Goal: Information Seeking & Learning: Learn about a topic

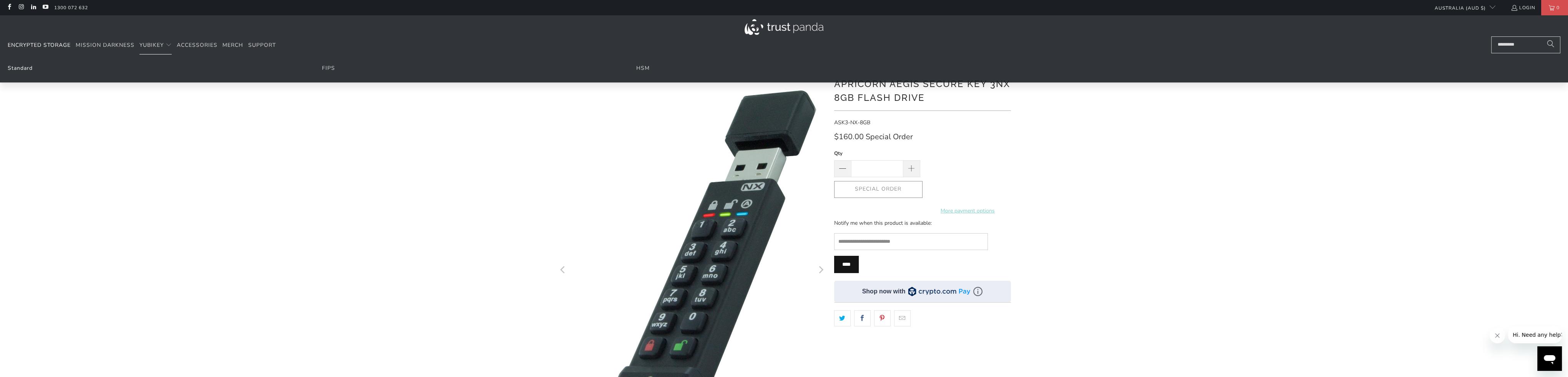
click at [31, 69] on link "Standard" at bounding box center [20, 68] width 25 height 7
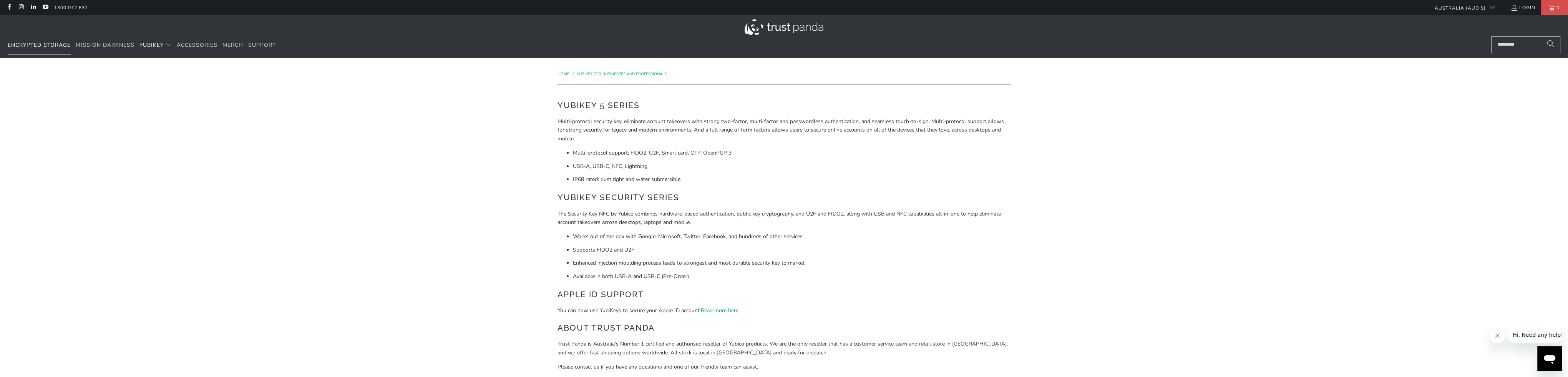
click at [54, 46] on span "Encrypted Storage" at bounding box center [39, 45] width 63 height 7
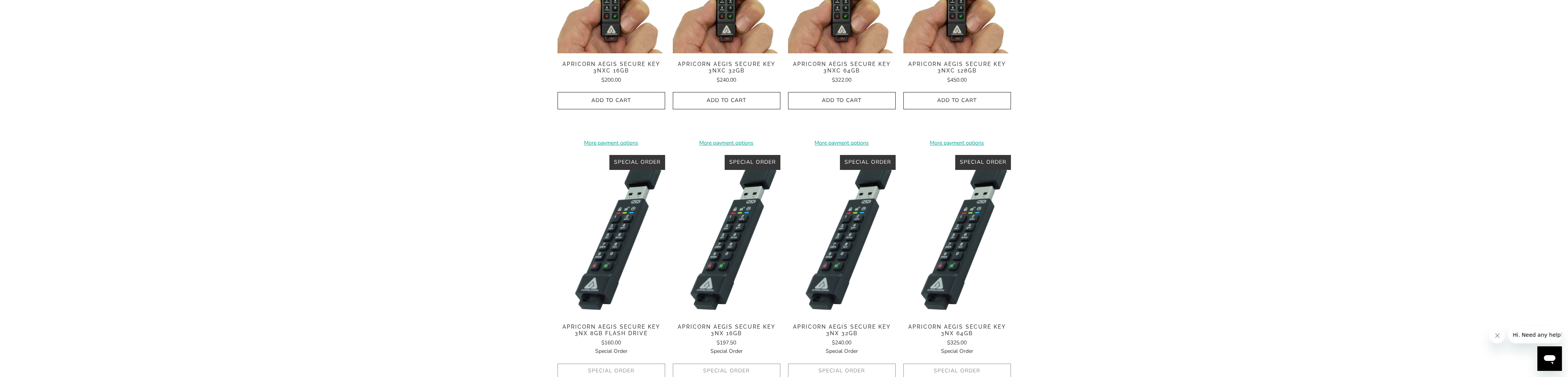
scroll to position [307, 0]
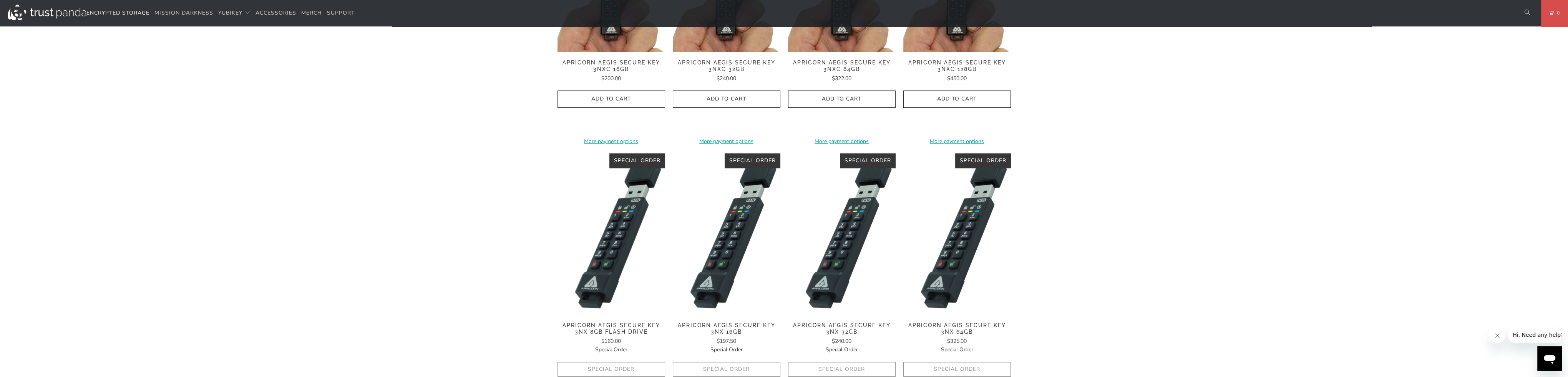
click at [610, 259] on img at bounding box center [611, 234] width 108 height 161
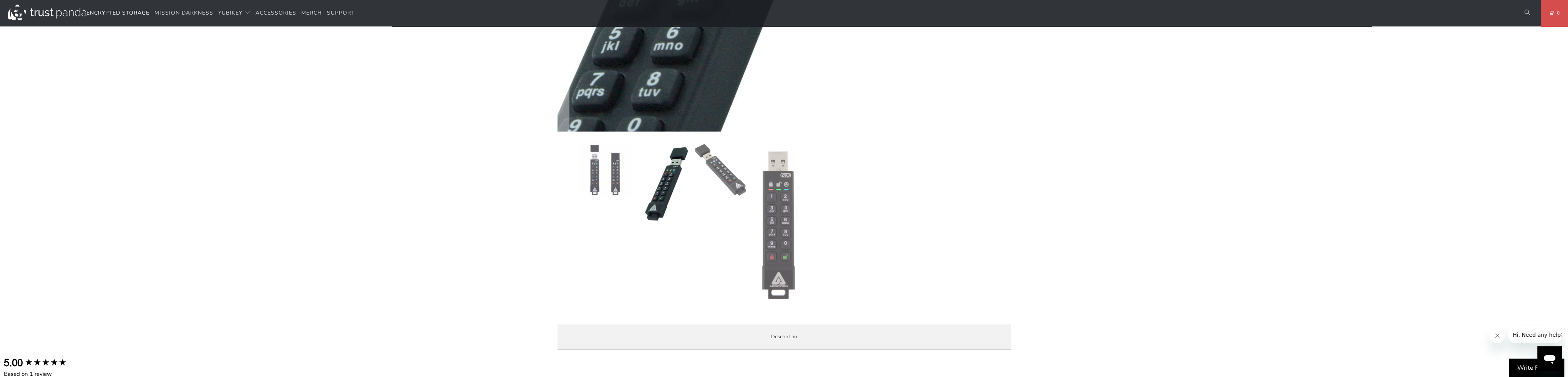
scroll to position [345, 0]
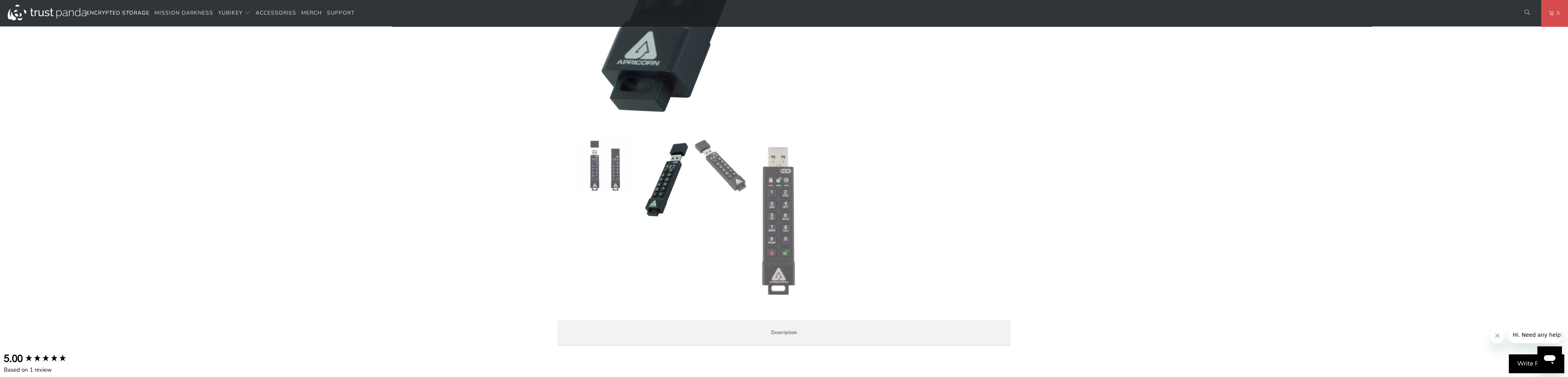
click at [862, 170] on div "**********" at bounding box center [922, 19] width 177 height 590
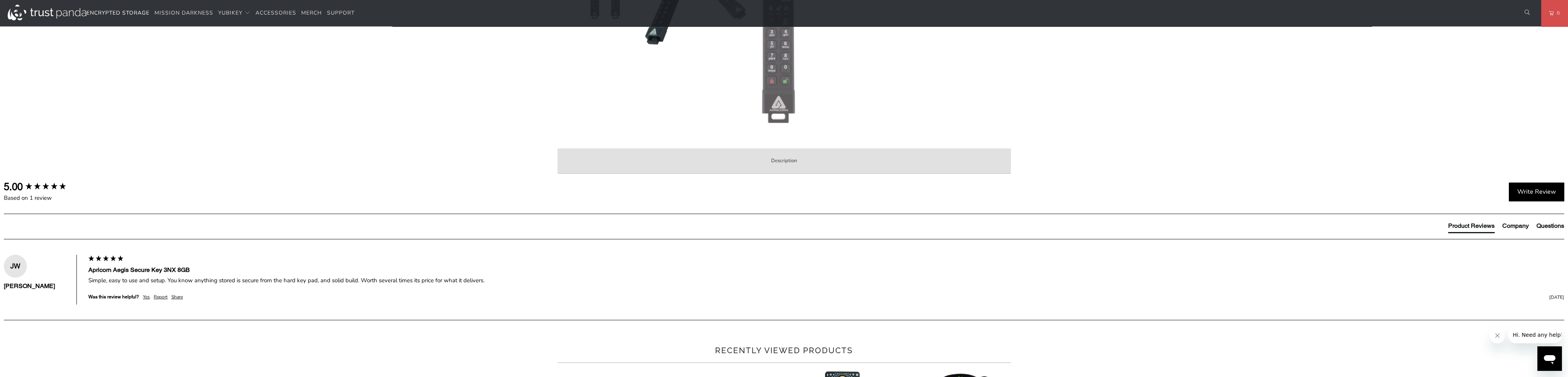
scroll to position [537, 0]
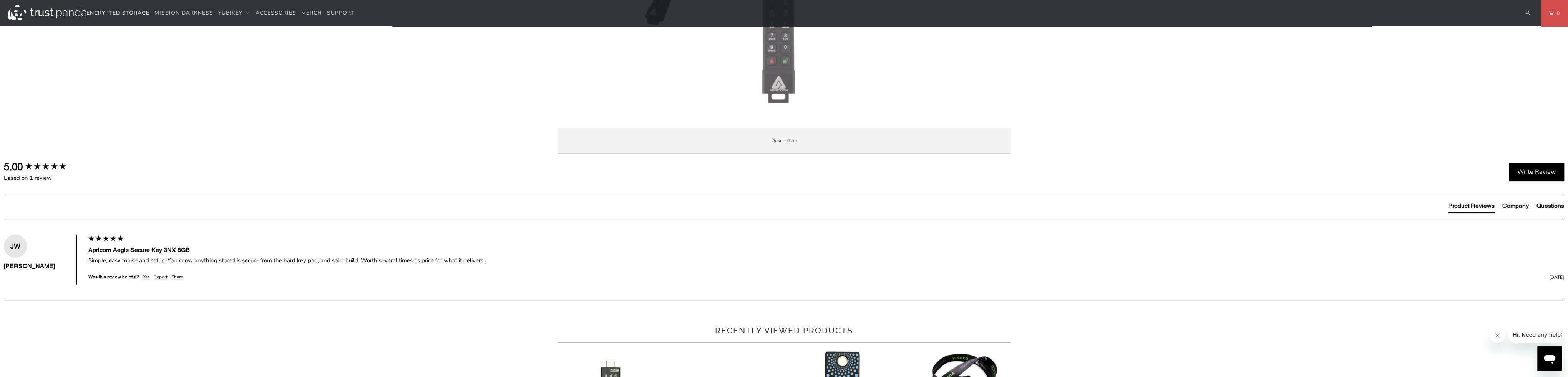
click at [0, 0] on span "Specifications" at bounding box center [0, 0] width 0 height 0
drag, startPoint x: 680, startPoint y: 170, endPoint x: 685, endPoint y: 169, distance: 5.1
click at [0, 0] on li "Enterprise and Government" at bounding box center [0, 0] width 0 height 0
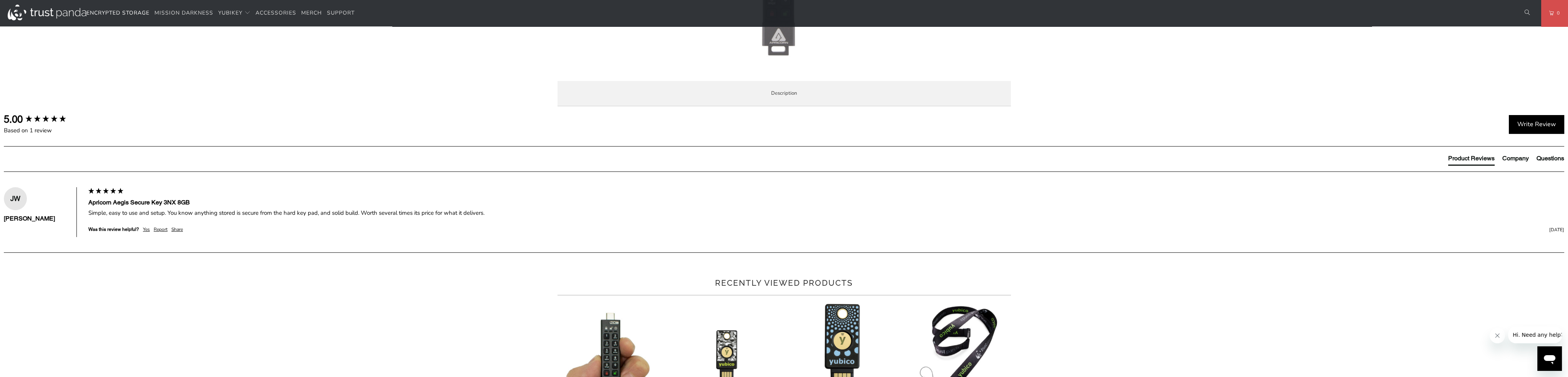
scroll to position [614, 0]
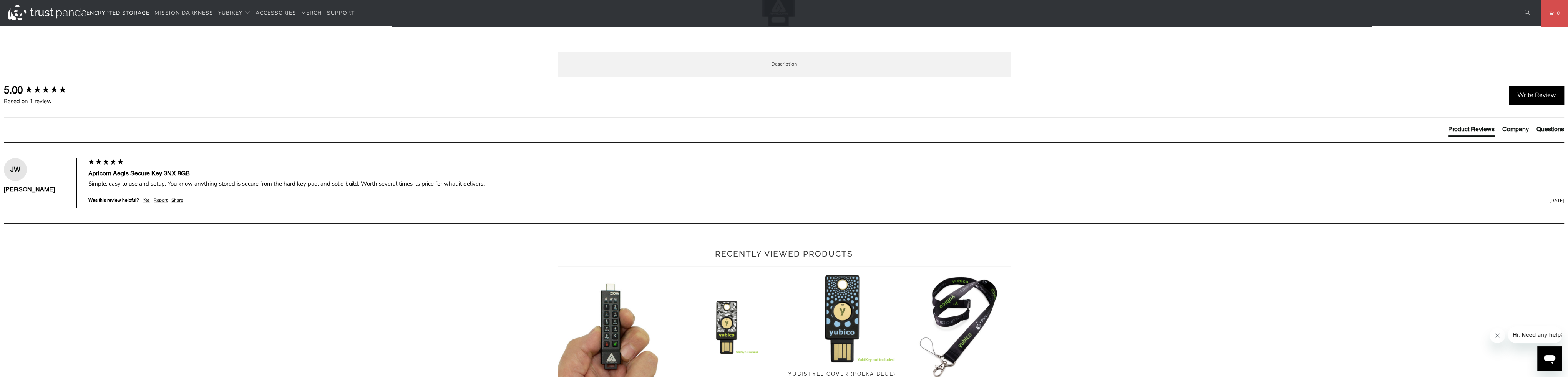
click at [0, 0] on span "Local Service & Support" at bounding box center [0, 0] width 0 height 0
click at [0, 0] on span "Overview" at bounding box center [0, 0] width 0 height 0
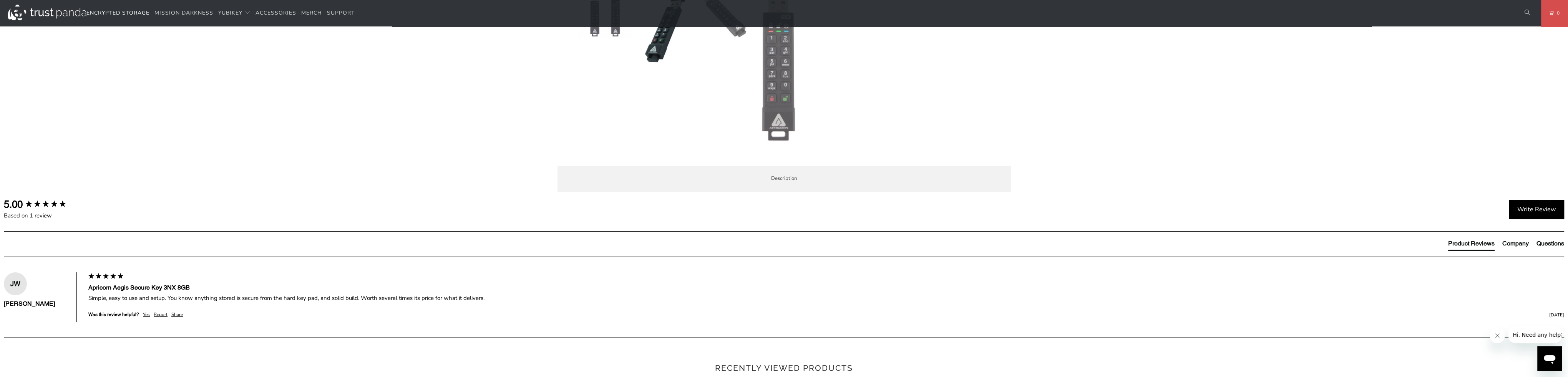
scroll to position [499, 0]
drag, startPoint x: 693, startPoint y: 229, endPoint x: 568, endPoint y: 232, distance: 125.0
click at [0, 0] on div "Overview Specifications Enterprise and Government Local Service & Support Overv…" at bounding box center [0, 0] width 0 height 0
copy strong "Apicorn Aegis Secure Key 3NX 8GB Flash Drive"
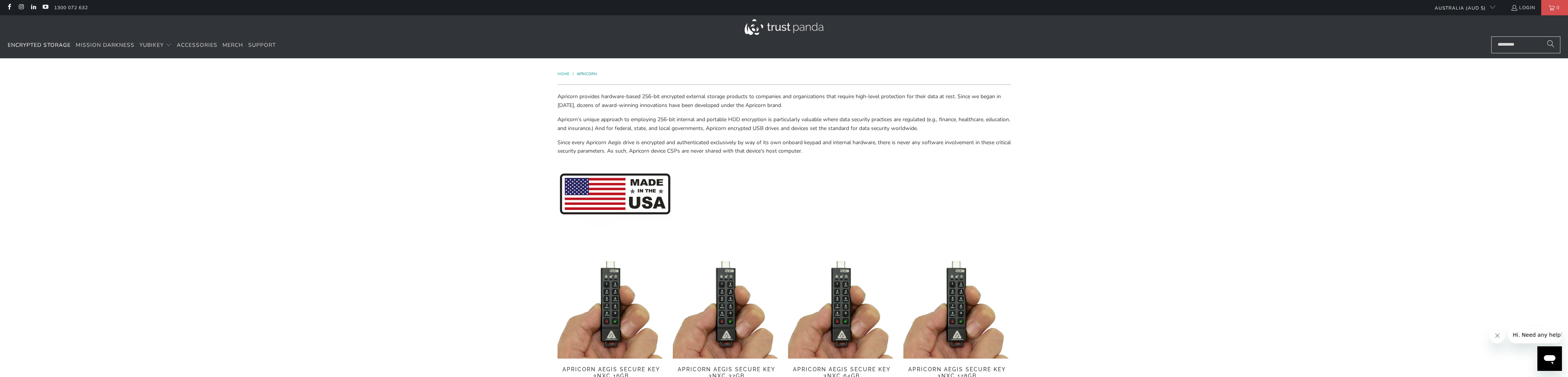
click at [587, 74] on span "Apricorn" at bounding box center [586, 74] width 20 height 5
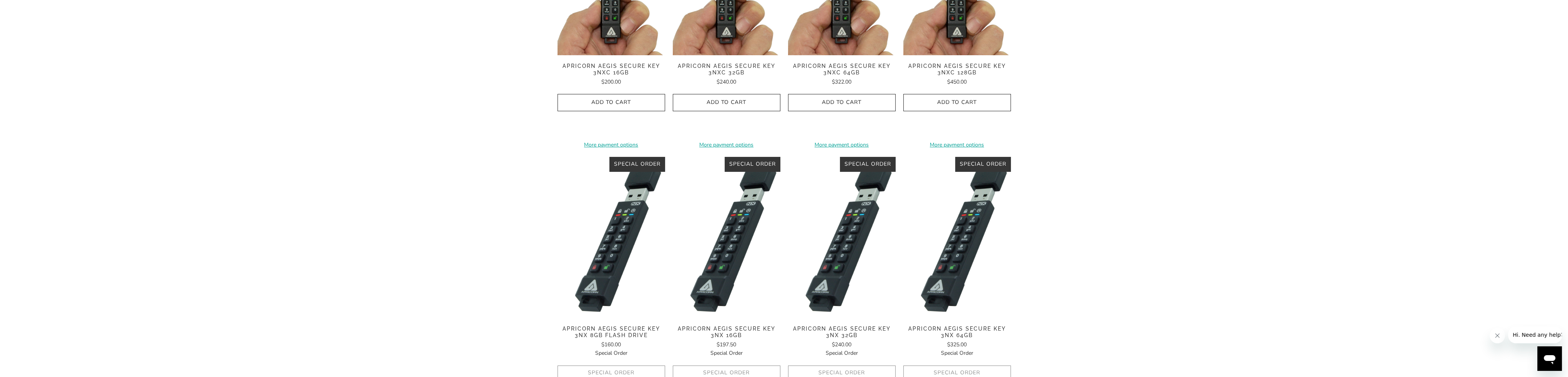
scroll to position [307, 0]
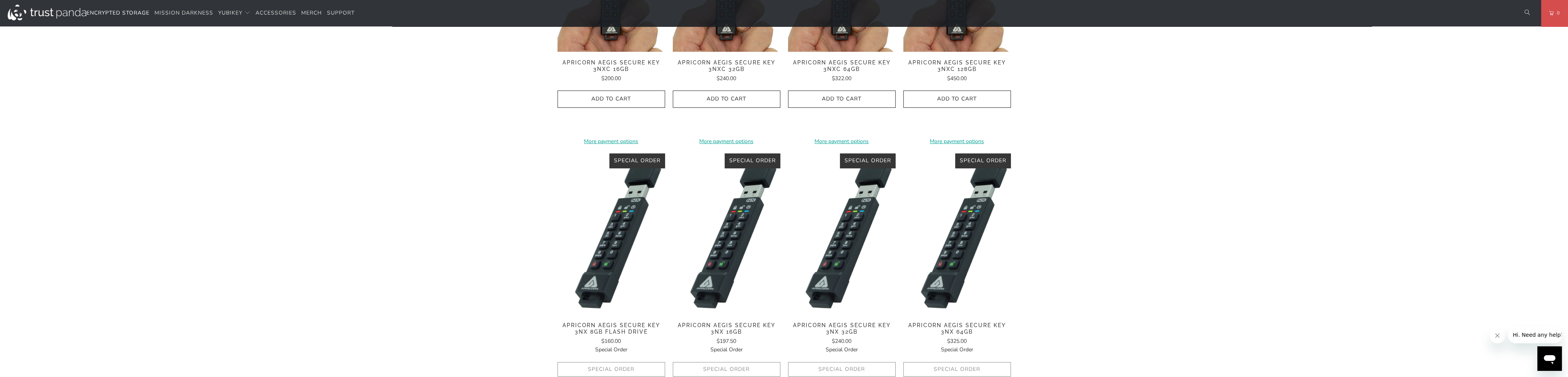
click at [603, 273] on img at bounding box center [611, 234] width 108 height 161
click at [724, 330] on span "Apricorn Aegis Secure Key 3NX 16GB" at bounding box center [726, 328] width 108 height 13
click at [935, 277] on img at bounding box center [957, 234] width 108 height 161
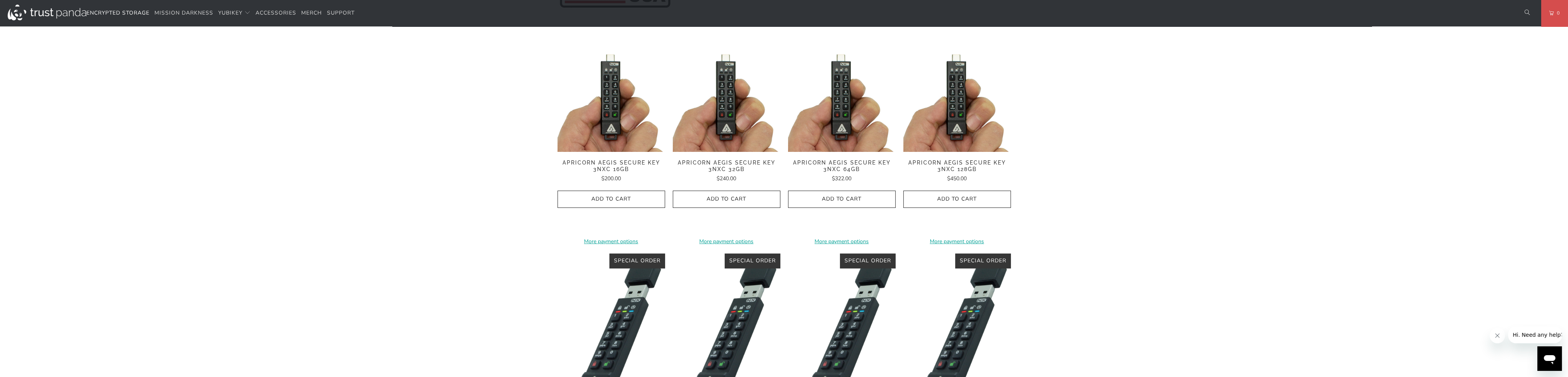
scroll to position [192, 0]
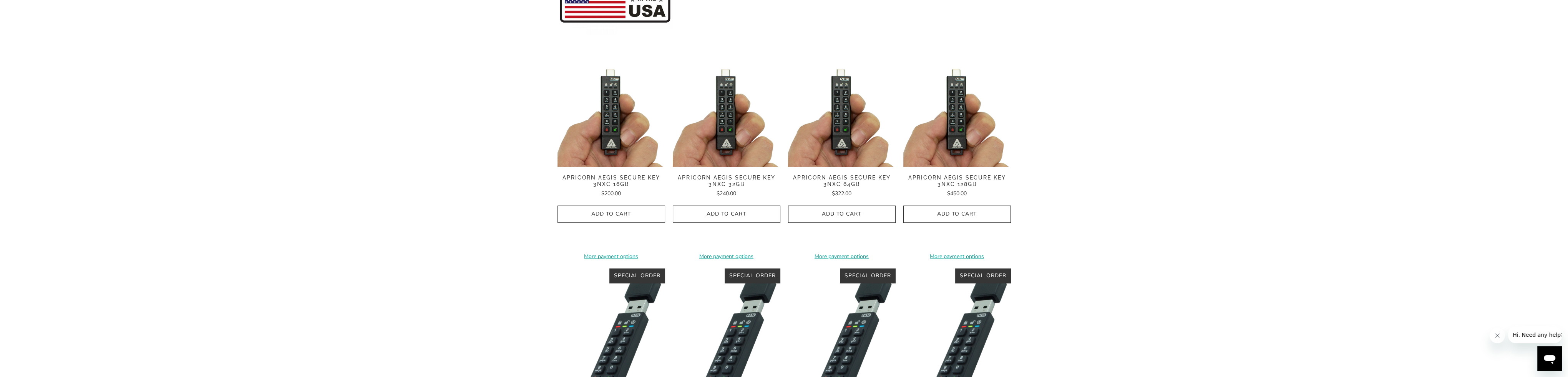
click at [718, 151] on img at bounding box center [726, 113] width 108 height 107
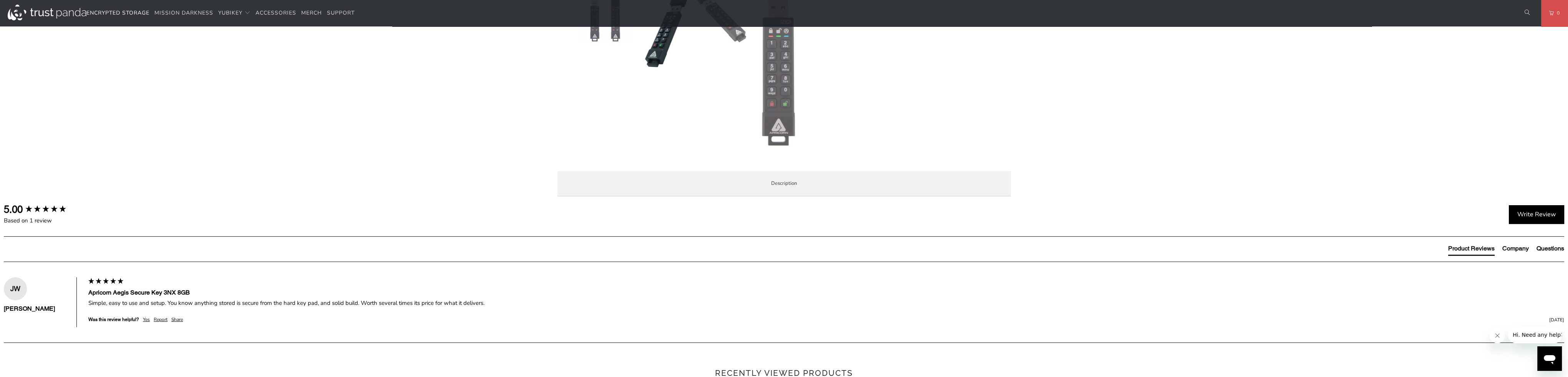
scroll to position [499, 0]
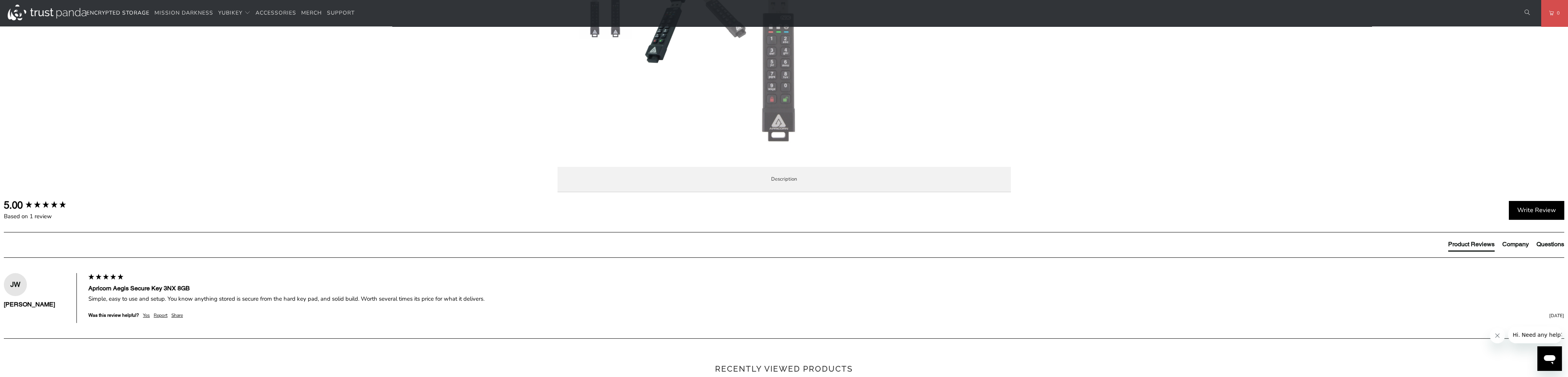
click at [0, 0] on p "Apicorn Aegis Secure Key 3NX 8GB Flash Drive - Apricorn's fourth generation of …" at bounding box center [0, 0] width 0 height 0
drag, startPoint x: 574, startPoint y: 228, endPoint x: 695, endPoint y: 228, distance: 121.0
click at [0, 0] on div "Apicorn Aegis Secure Key 3NX 8GB Flash Drive - Apricorn's fourth generation of …" at bounding box center [0, 0] width 0 height 0
copy p "Apicorn Aegis Secure Key 3NX 8GB Flash Drive"
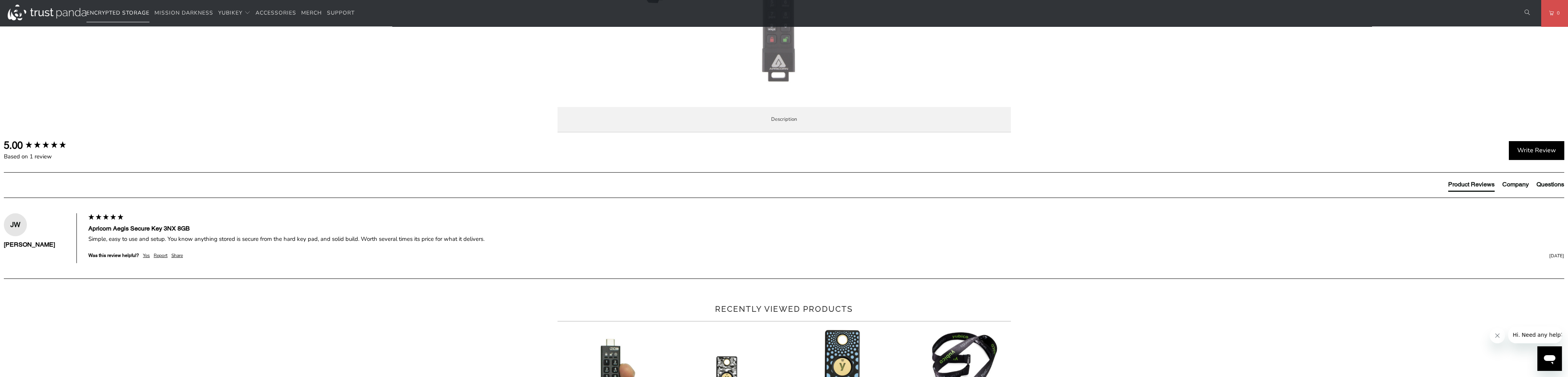
scroll to position [575, 0]
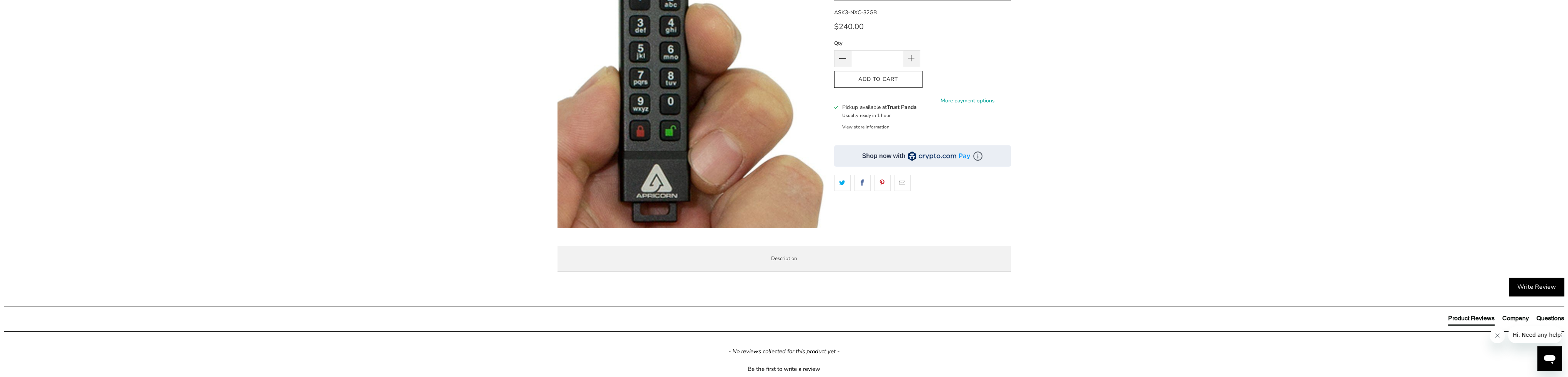
scroll to position [115, 0]
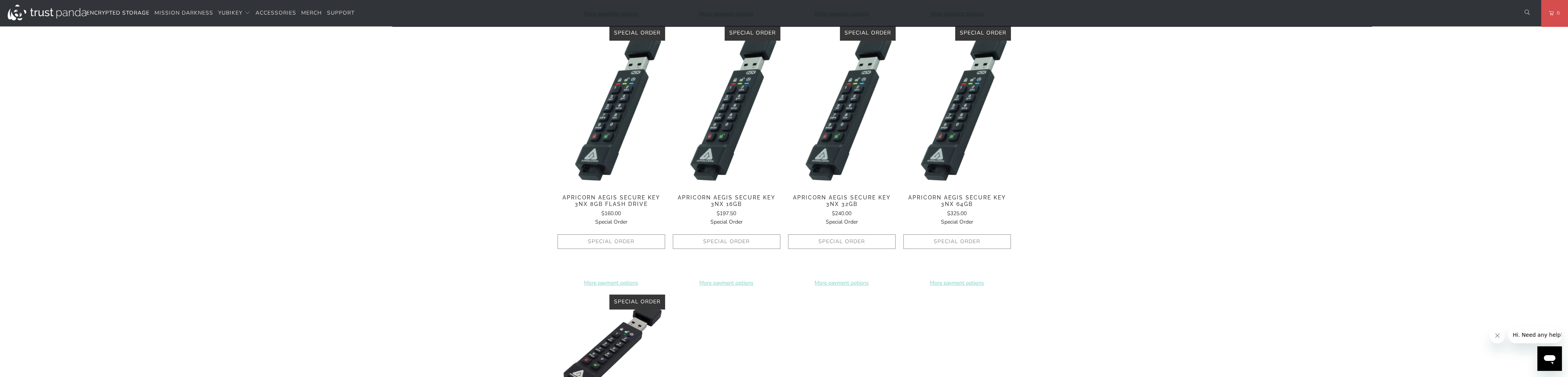
scroll to position [461, 0]
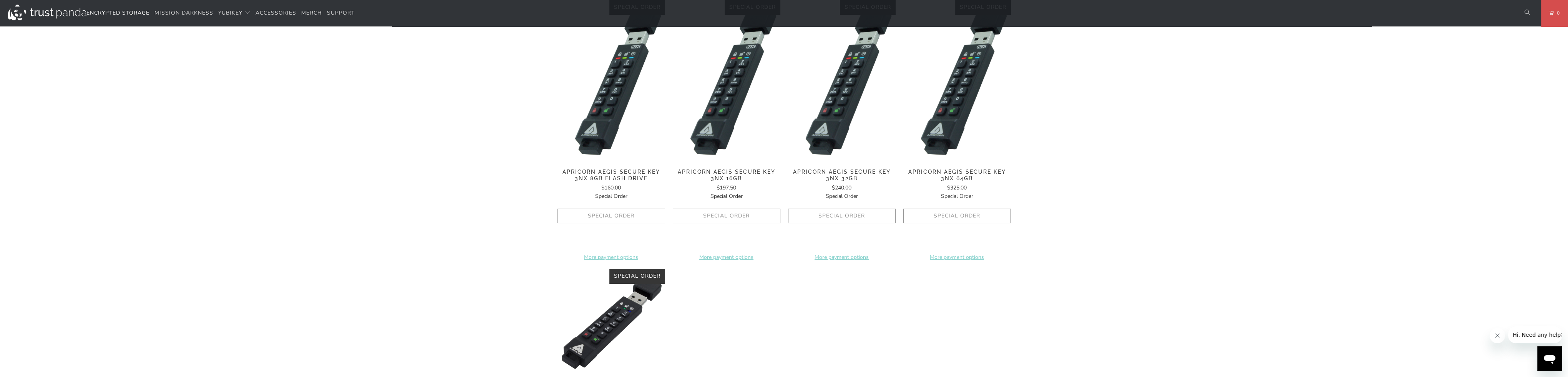
click at [754, 329] on div "**********" at bounding box center [784, 137] width 453 height 693
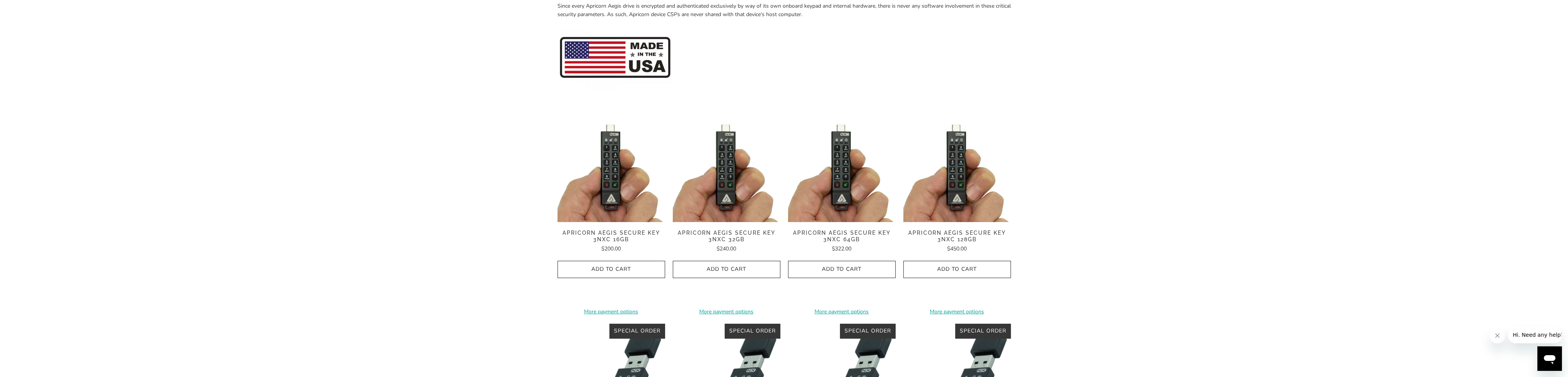
scroll to position [0, 0]
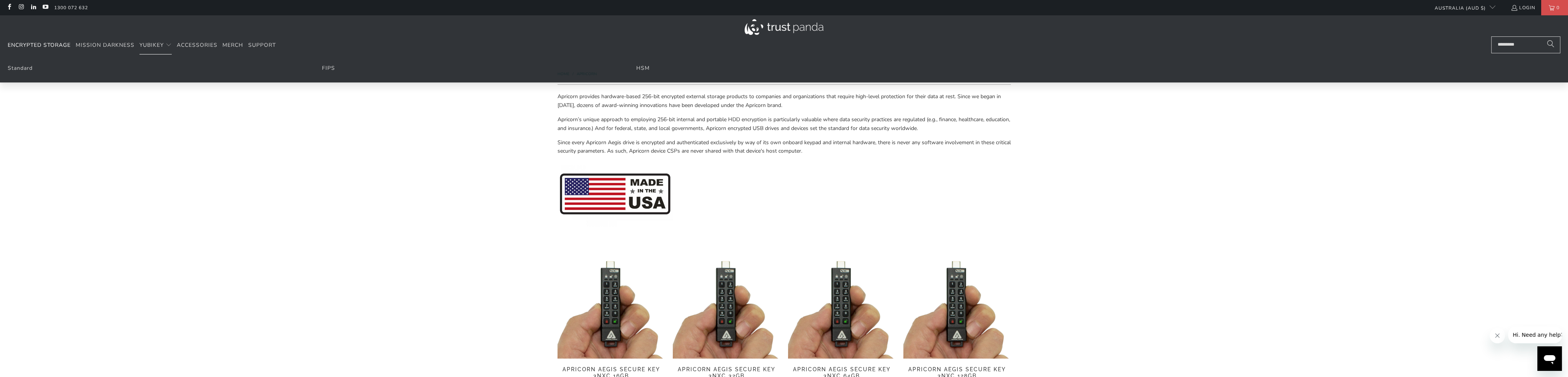
click at [784, 28] on img at bounding box center [784, 27] width 79 height 16
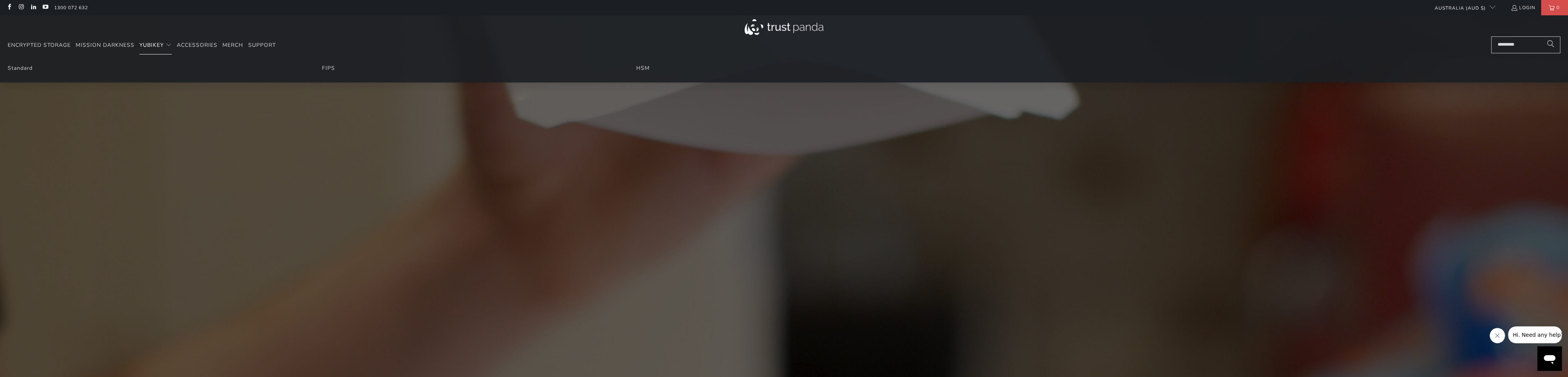
click at [169, 45] on span "Translation missing: en.navigation.header.main_nav" at bounding box center [169, 45] width 6 height 6
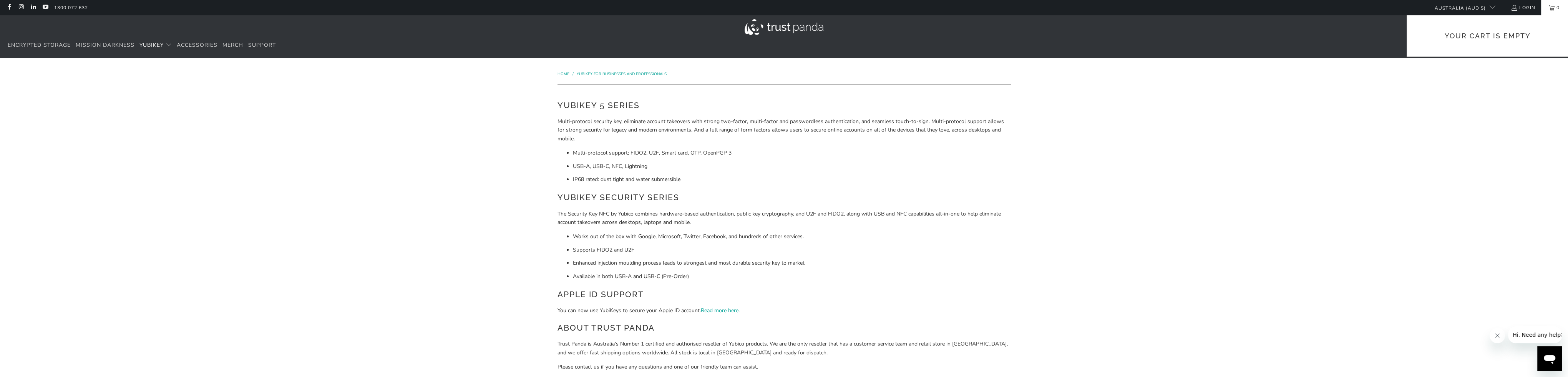
click at [1509, 46] on p "Your Cart is Empty" at bounding box center [1487, 33] width 161 height 35
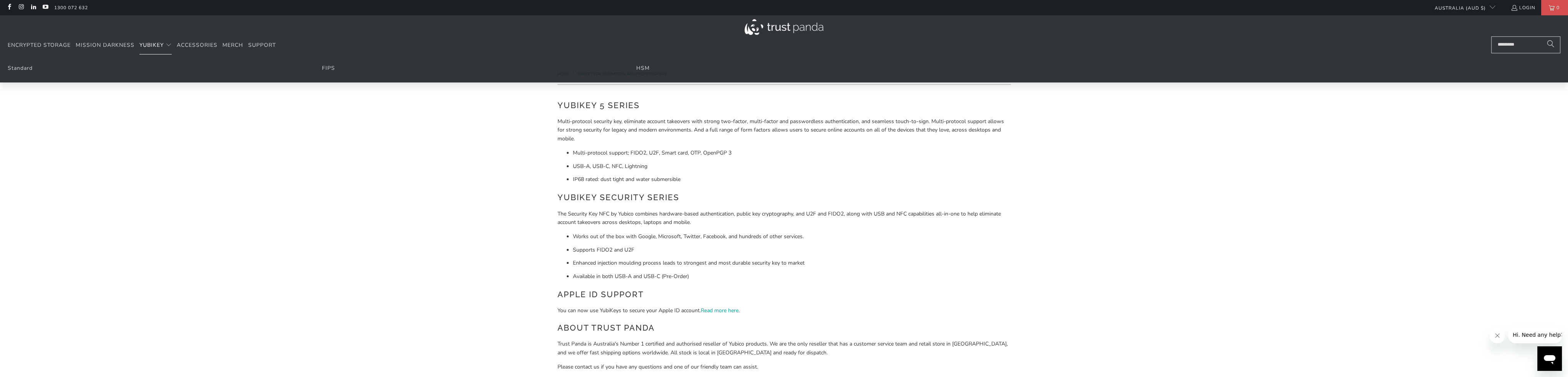
click at [155, 42] on span "YubiKey" at bounding box center [151, 45] width 24 height 7
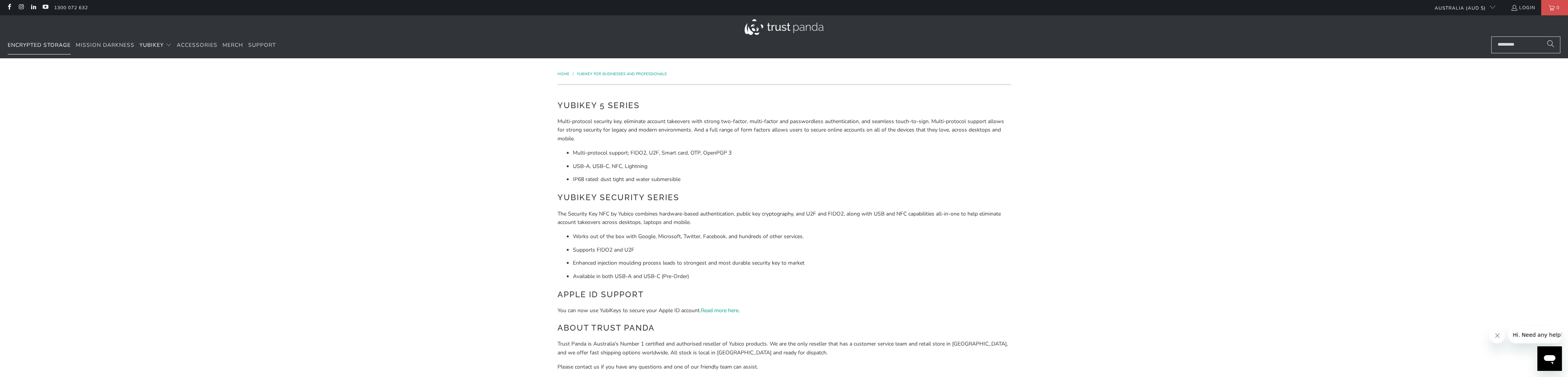
click at [50, 45] on span "Encrypted Storage" at bounding box center [39, 45] width 63 height 7
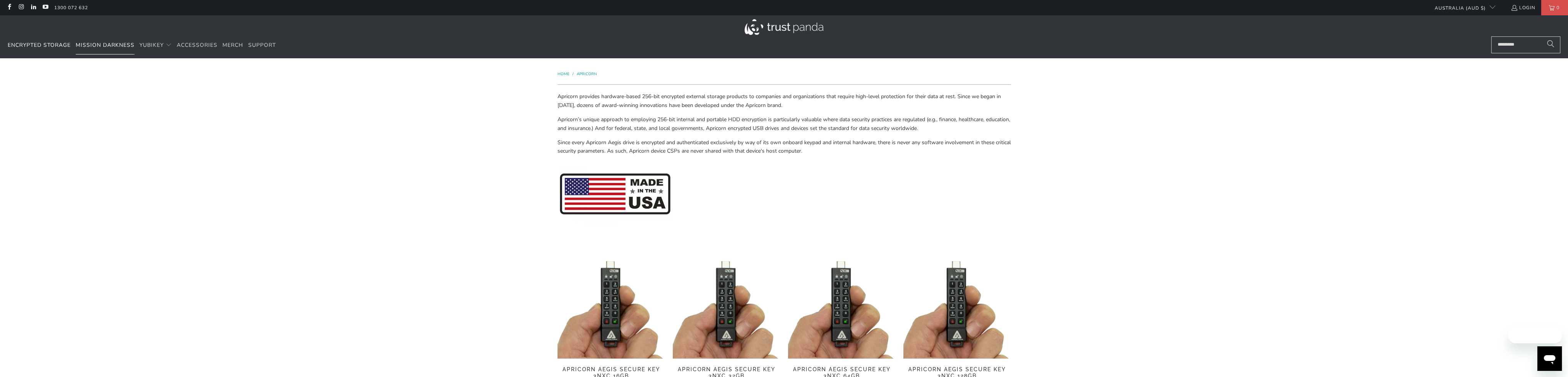
click at [109, 44] on span "Mission Darkness" at bounding box center [105, 45] width 59 height 7
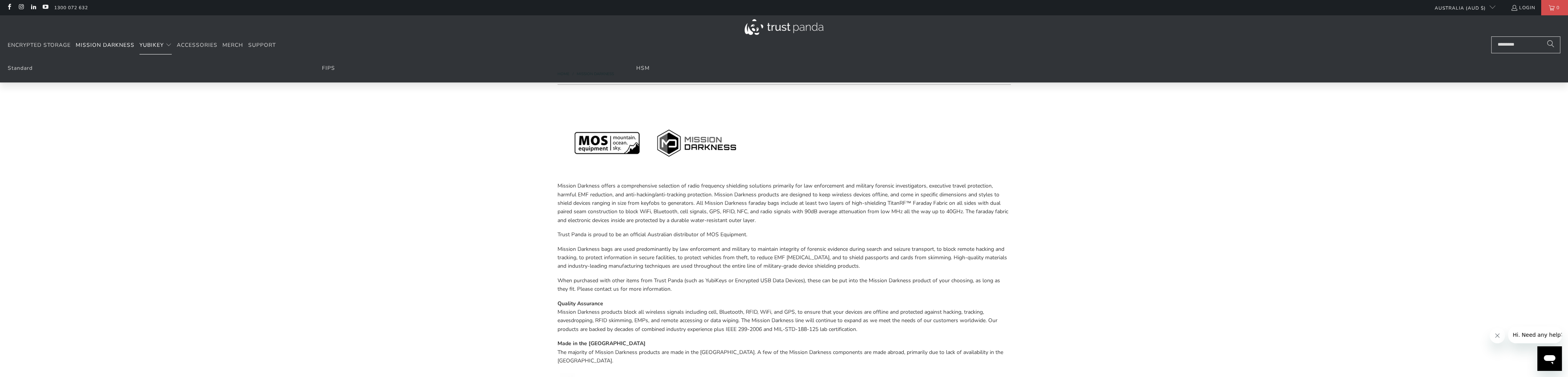
click at [155, 43] on span "YubiKey" at bounding box center [151, 45] width 24 height 7
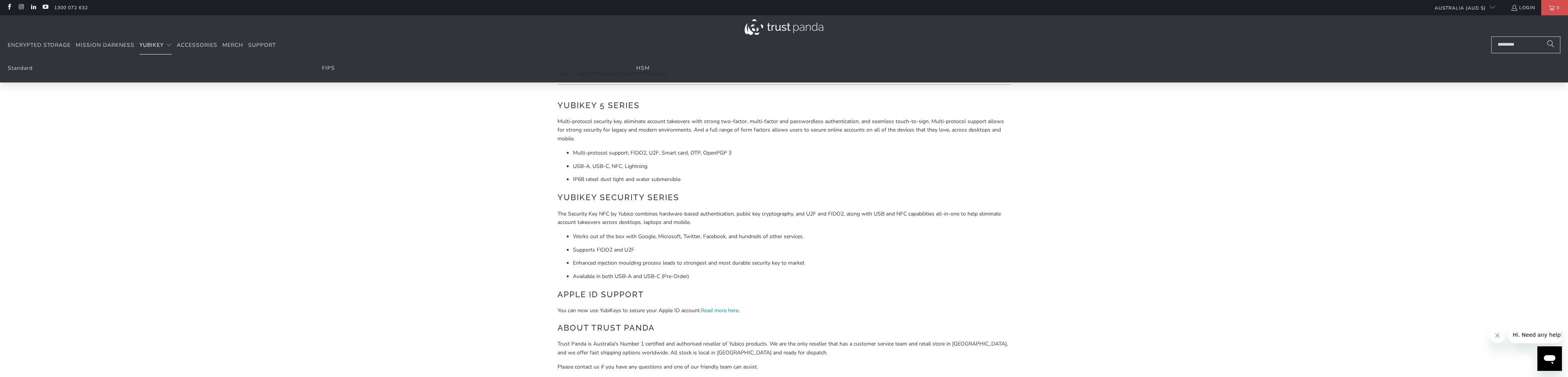
click at [171, 43] on span "Translation missing: en.navigation.header.main_nav" at bounding box center [169, 45] width 6 height 6
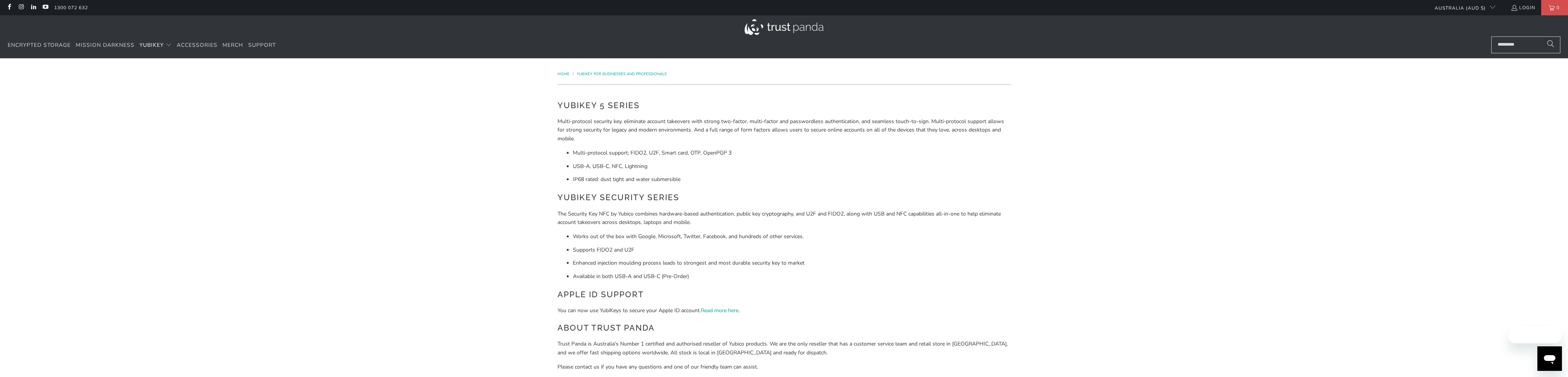
click at [169, 43] on span "Translation missing: en.navigation.header.main_nav" at bounding box center [169, 45] width 6 height 6
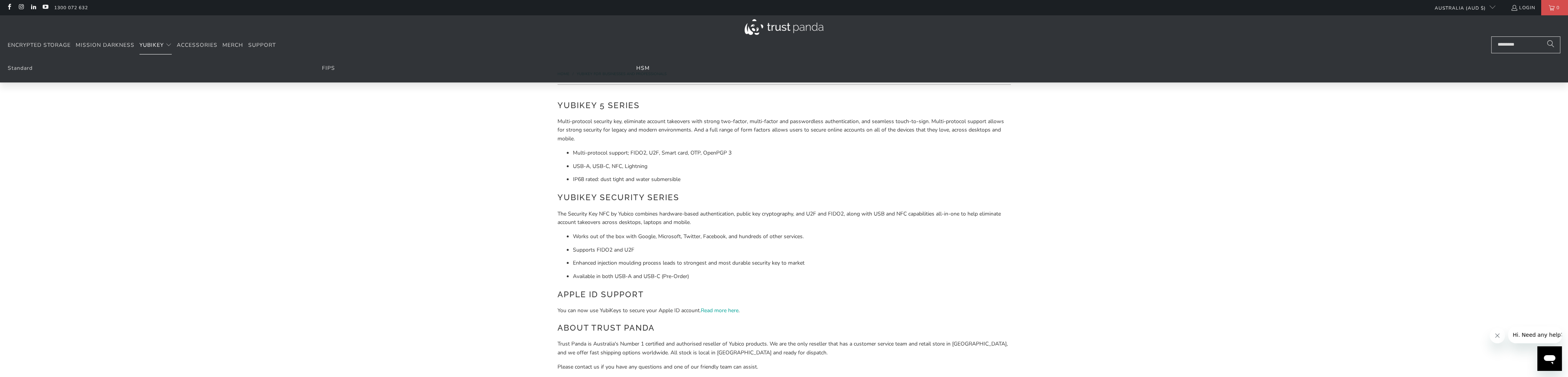
click at [644, 67] on link "HSM" at bounding box center [643, 68] width 13 height 7
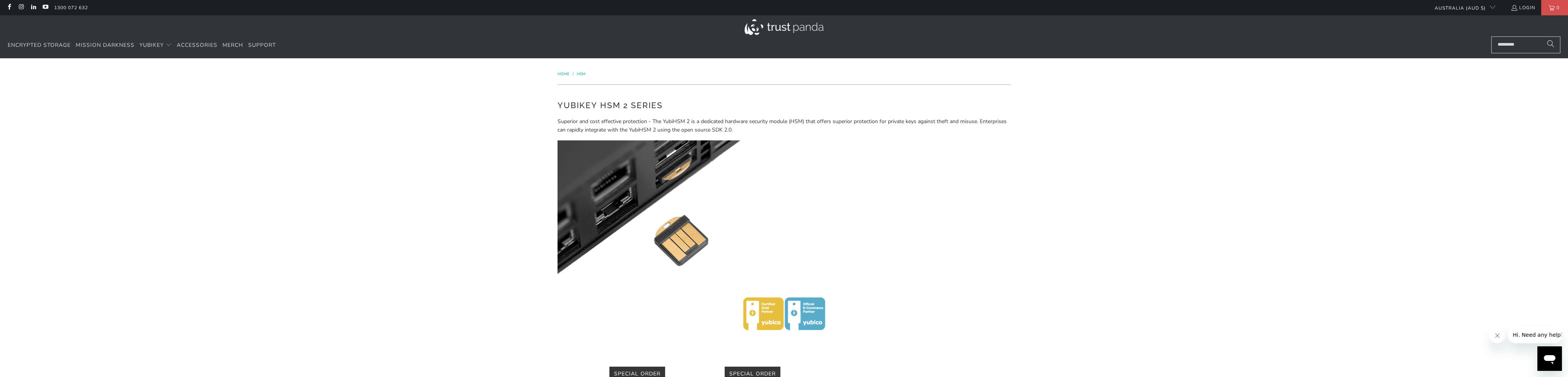
drag, startPoint x: 410, startPoint y: 121, endPoint x: 462, endPoint y: 117, distance: 52.2
click at [410, 121] on div "Home / HSM YubiKey HSM 2 Series Superior and cost effective protection - The Yu…" at bounding box center [784, 320] width 1568 height 523
click at [263, 43] on span "Support" at bounding box center [261, 45] width 27 height 7
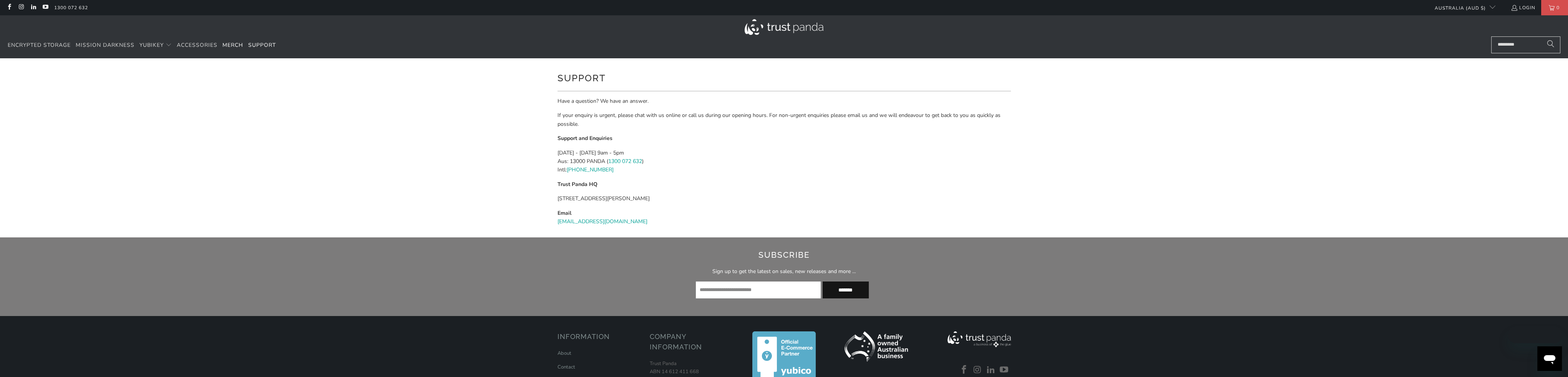
click at [228, 45] on span "Merch" at bounding box center [233, 45] width 21 height 7
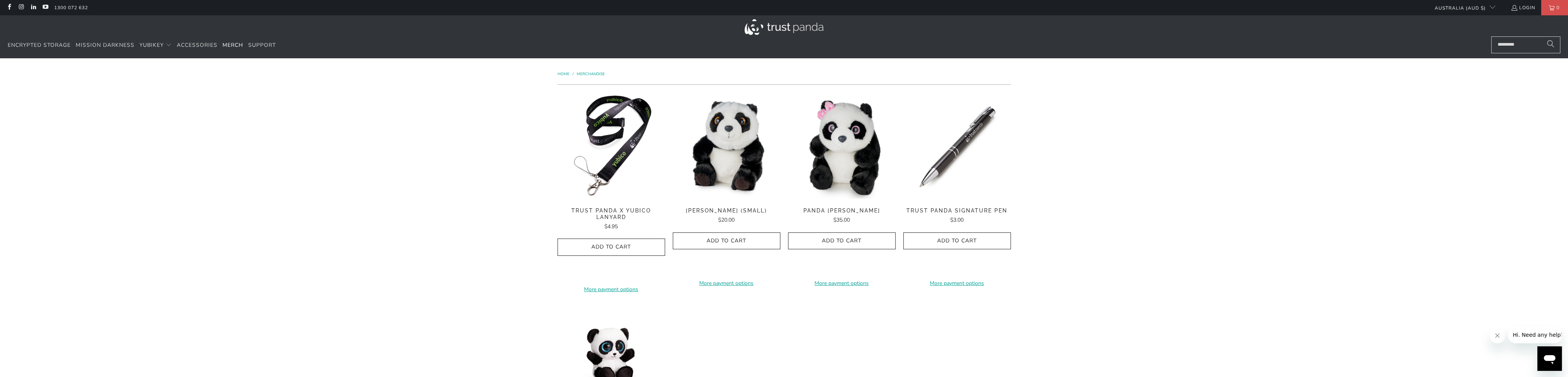
click at [1516, 46] on input "Search..." at bounding box center [1525, 45] width 69 height 17
type input "***"
click at [1541, 37] on button "Search" at bounding box center [1550, 45] width 19 height 17
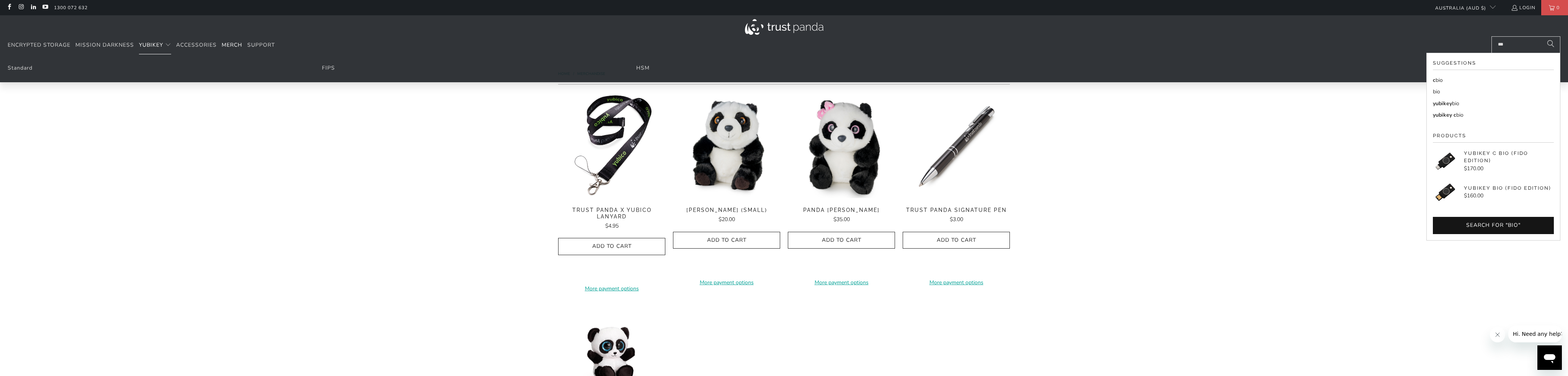
click at [155, 46] on span "YubiKey" at bounding box center [151, 45] width 24 height 7
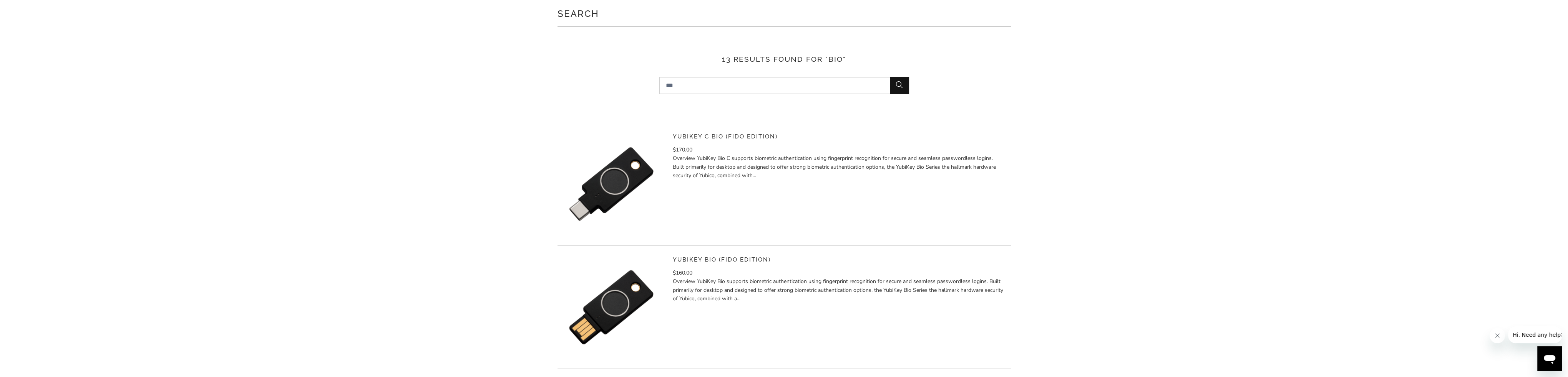
scroll to position [77, 0]
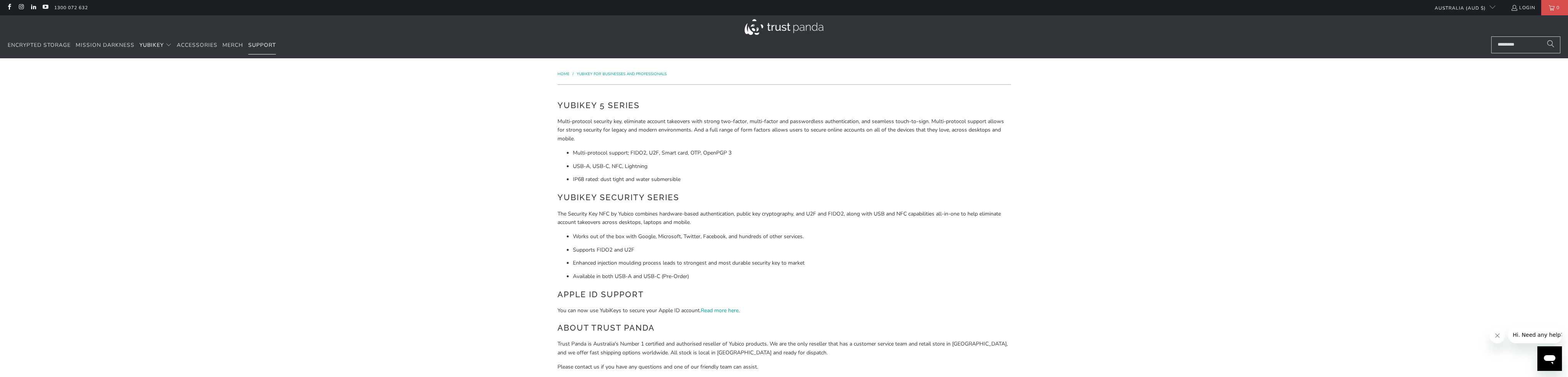
click at [263, 46] on span "Support" at bounding box center [261, 45] width 27 height 7
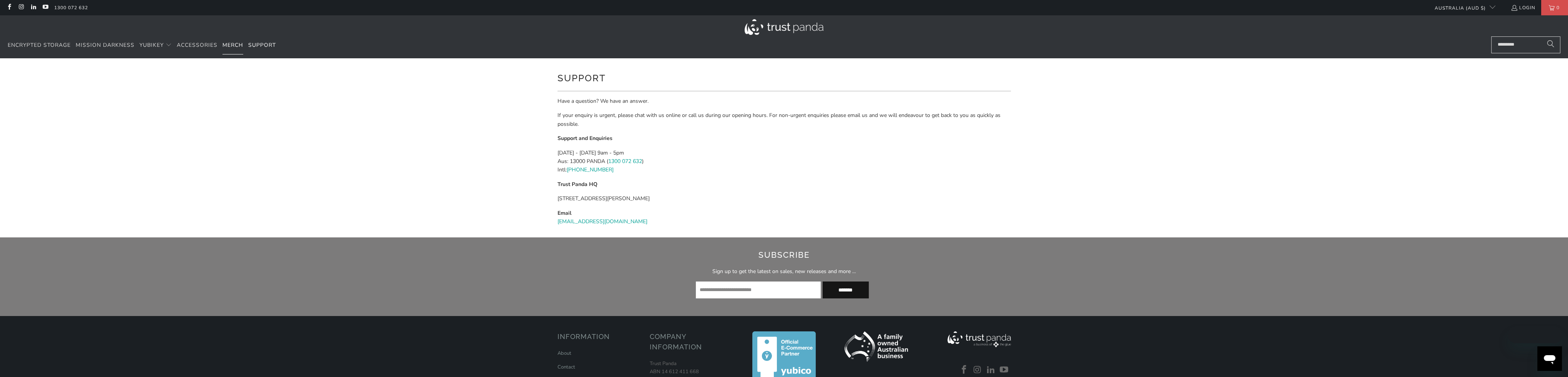
click at [232, 46] on span "Merch" at bounding box center [233, 45] width 21 height 7
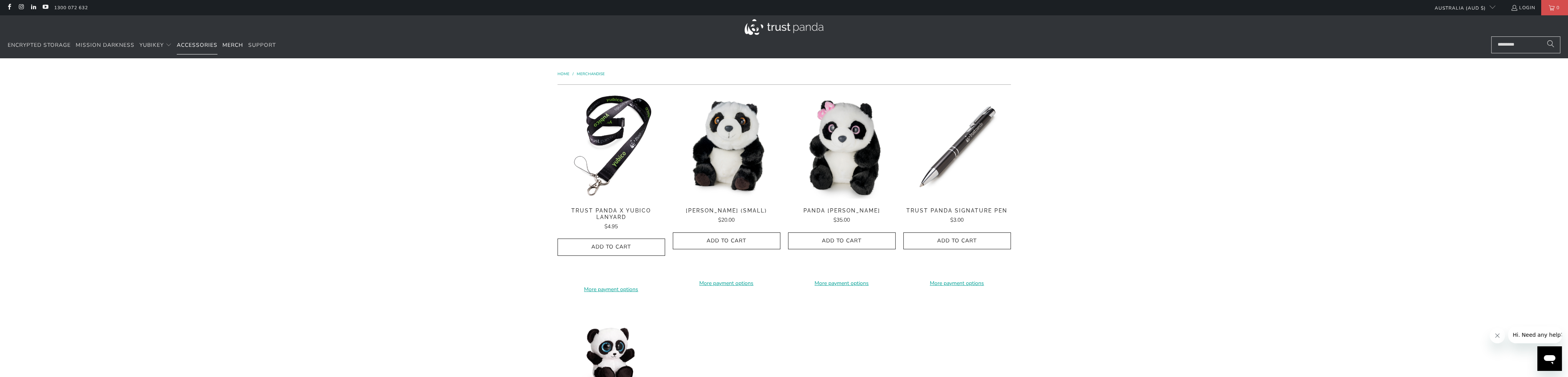
click at [194, 45] on span "Accessories" at bounding box center [197, 45] width 41 height 7
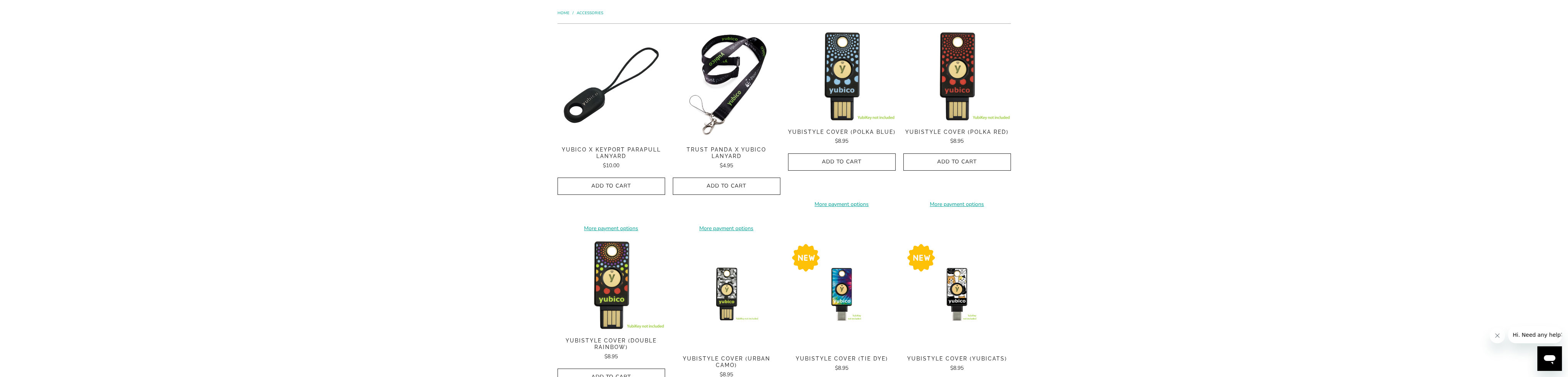
scroll to position [38, 0]
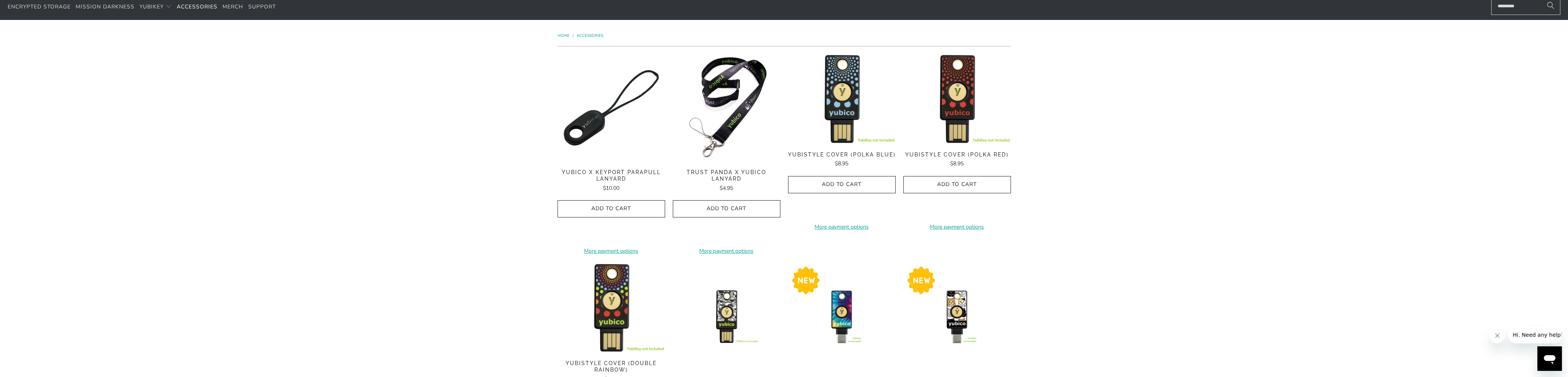
drag, startPoint x: 1084, startPoint y: 170, endPoint x: 986, endPoint y: 248, distance: 125.3
click at [1084, 171] on div "**********" at bounding box center [784, 354] width 1568 height 667
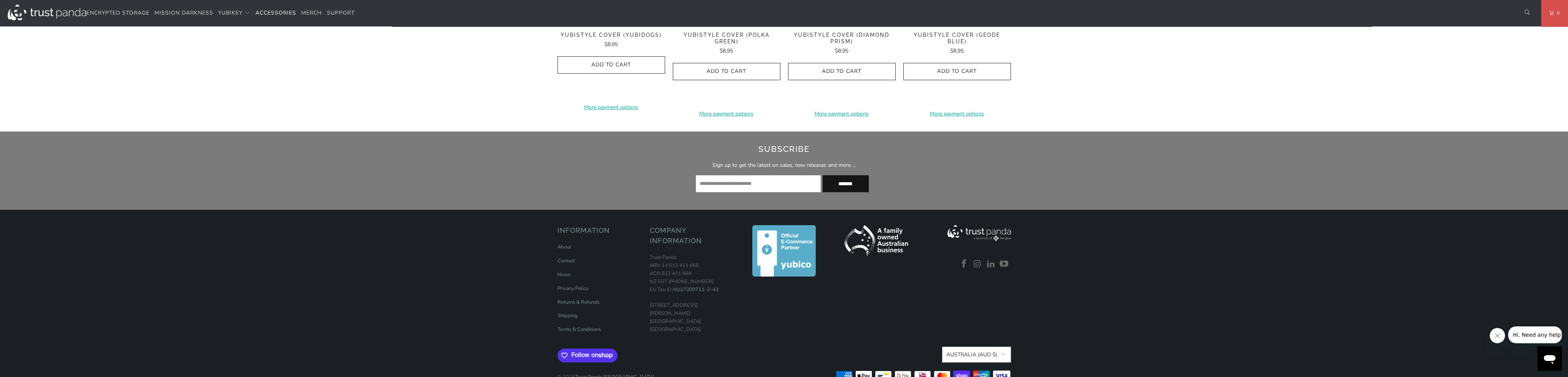
scroll to position [611, 0]
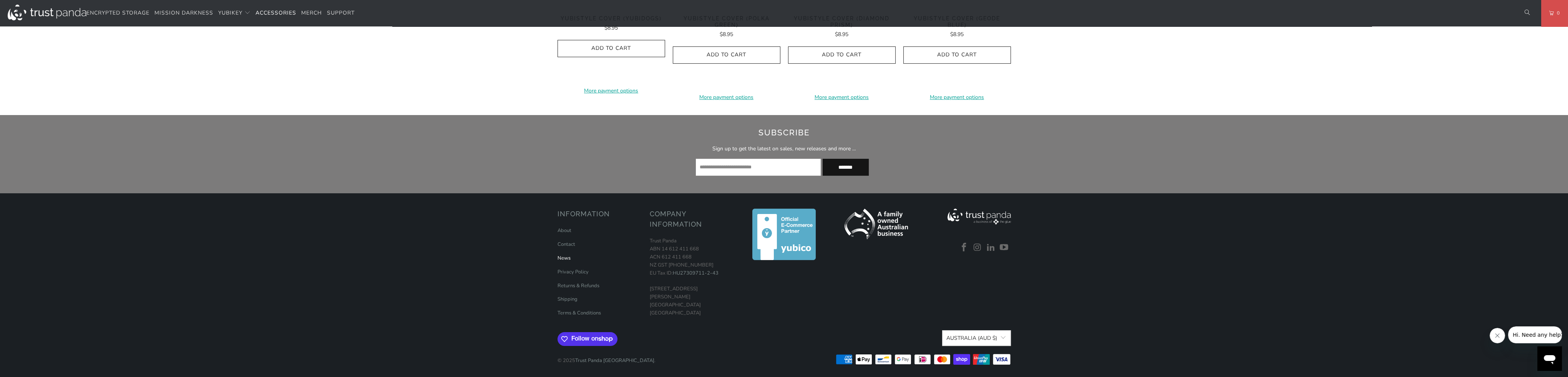
click at [564, 257] on link "News" at bounding box center [564, 258] width 13 height 7
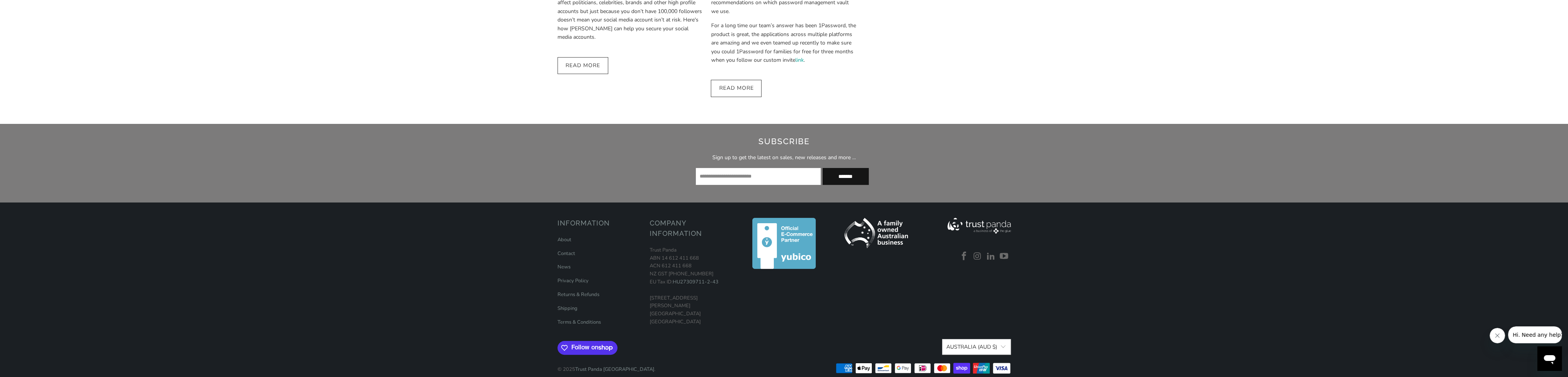
scroll to position [637, 0]
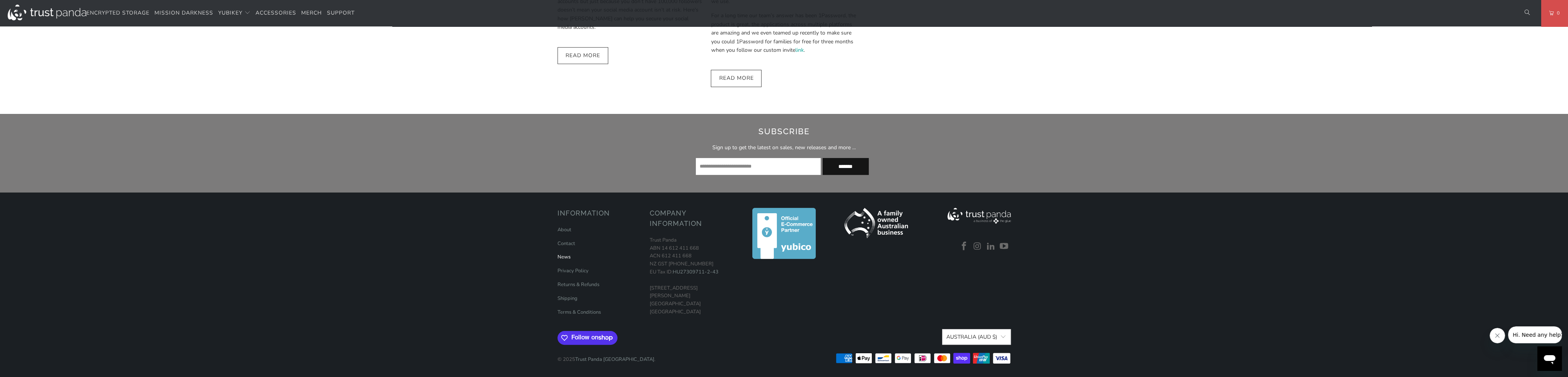
click at [564, 257] on link "News" at bounding box center [564, 257] width 13 height 7
